Goal: Check status: Check status

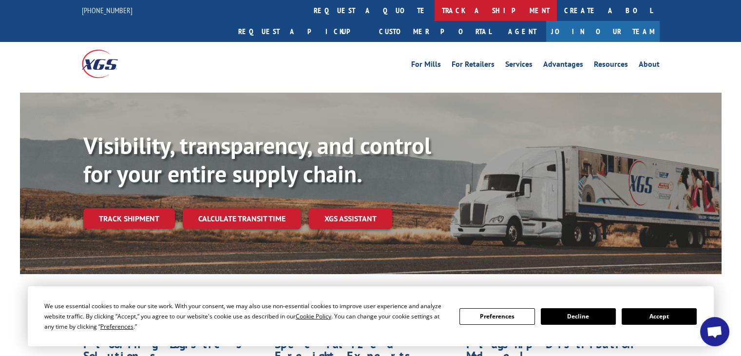
click at [434, 8] on link "track a shipment" at bounding box center [495, 10] width 122 height 21
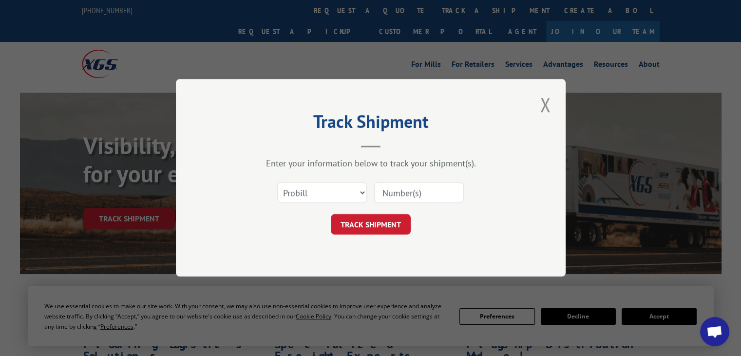
click at [413, 190] on input at bounding box center [419, 193] width 90 height 20
click at [361, 192] on select "Select category... Probill BOL PO" at bounding box center [322, 193] width 90 height 20
click at [401, 189] on input at bounding box center [419, 193] width 90 height 20
type input "17509244"
click at [380, 225] on button "TRACK SHIPMENT" at bounding box center [371, 224] width 80 height 20
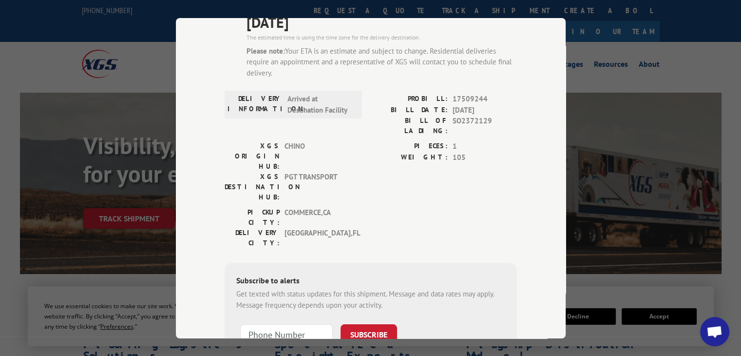
scroll to position [98, 0]
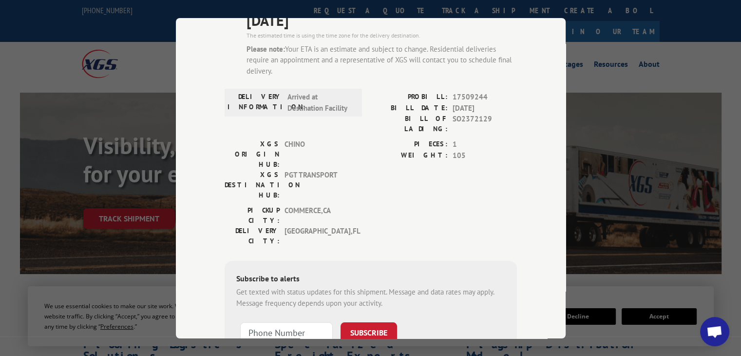
click at [278, 322] on input at bounding box center [286, 332] width 93 height 20
type input "[PHONE_NUMBER]"
click at [363, 322] on button "SUBSCRIBE" at bounding box center [368, 332] width 56 height 20
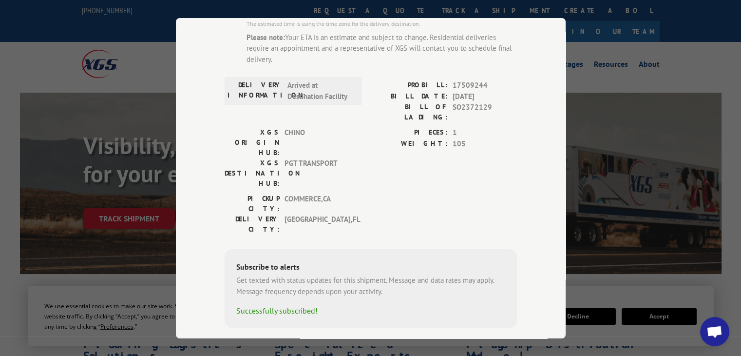
scroll to position [120, 0]
